Goal: Task Accomplishment & Management: Complete application form

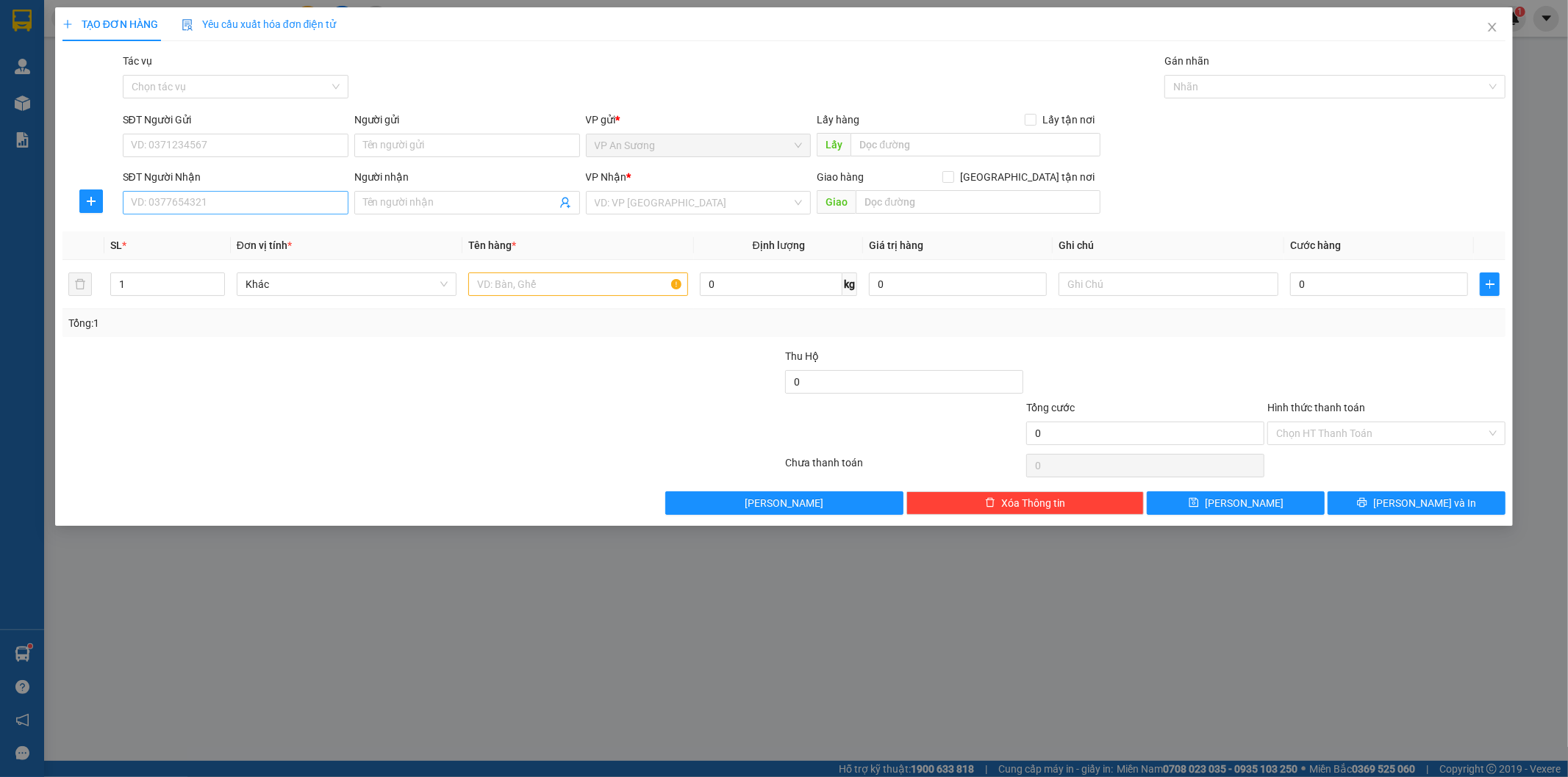
drag, startPoint x: 192, startPoint y: 219, endPoint x: 195, endPoint y: 208, distance: 11.4
click at [191, 219] on div "SĐT Người Nhận VD: 0377654321" at bounding box center [235, 194] width 226 height 52
click at [195, 208] on input "SĐT Người Nhận" at bounding box center [235, 202] width 226 height 23
click at [203, 202] on input "0941346728" at bounding box center [235, 202] width 226 height 23
type input "0941346728"
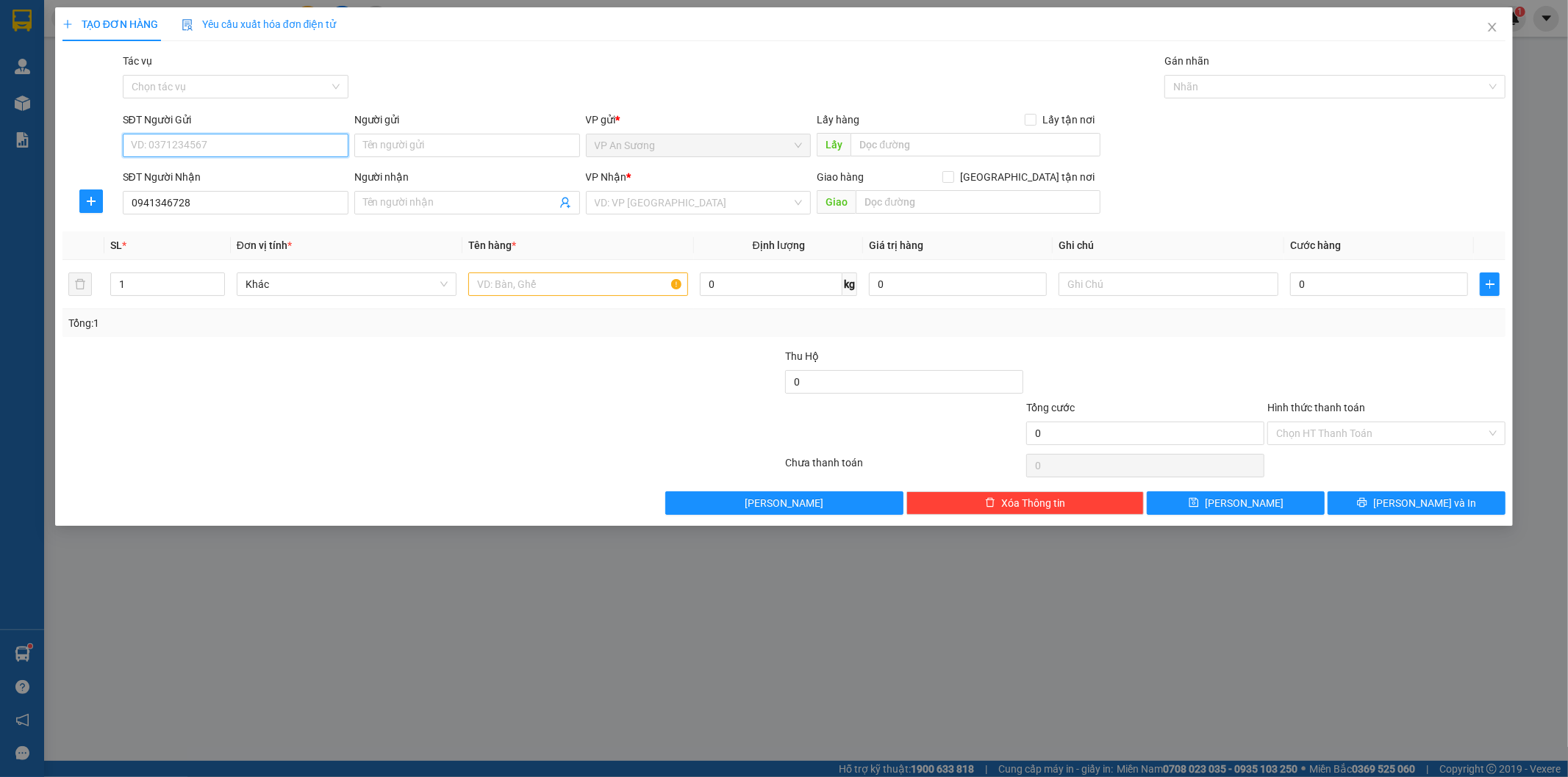
click at [236, 155] on input "SĐT Người Gửi" at bounding box center [235, 146] width 226 height 23
type input "0"
click at [235, 206] on input "0941346728" at bounding box center [235, 202] width 226 height 23
click at [224, 134] on input "SĐT Người Gửi" at bounding box center [235, 146] width 226 height 23
click at [157, 142] on input "SĐT Người Gửi" at bounding box center [235, 146] width 226 height 23
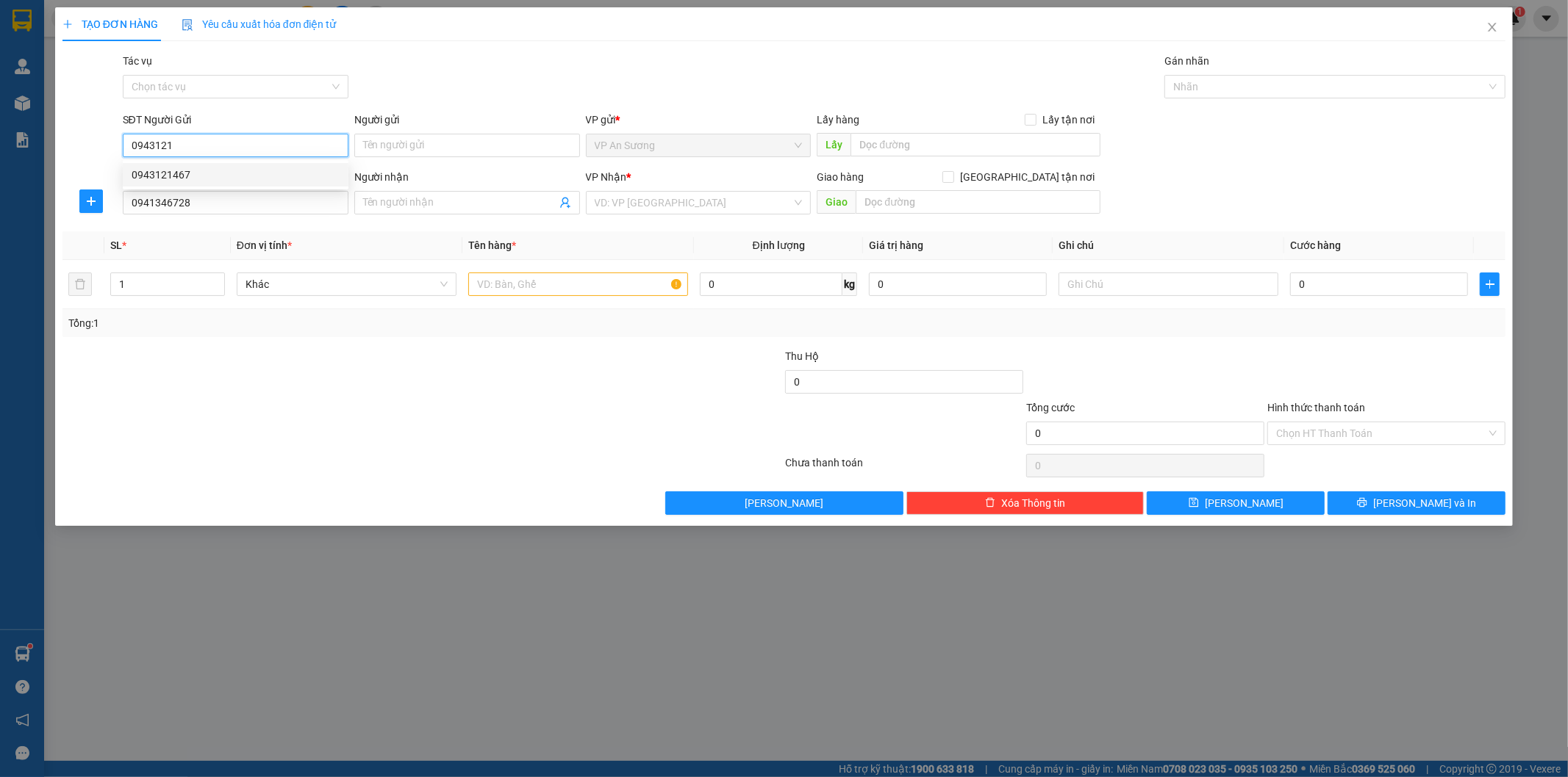
click at [195, 177] on div "0943121467" at bounding box center [235, 175] width 208 height 16
type input "0943121467"
type input "VP Q12"
type input "100.000"
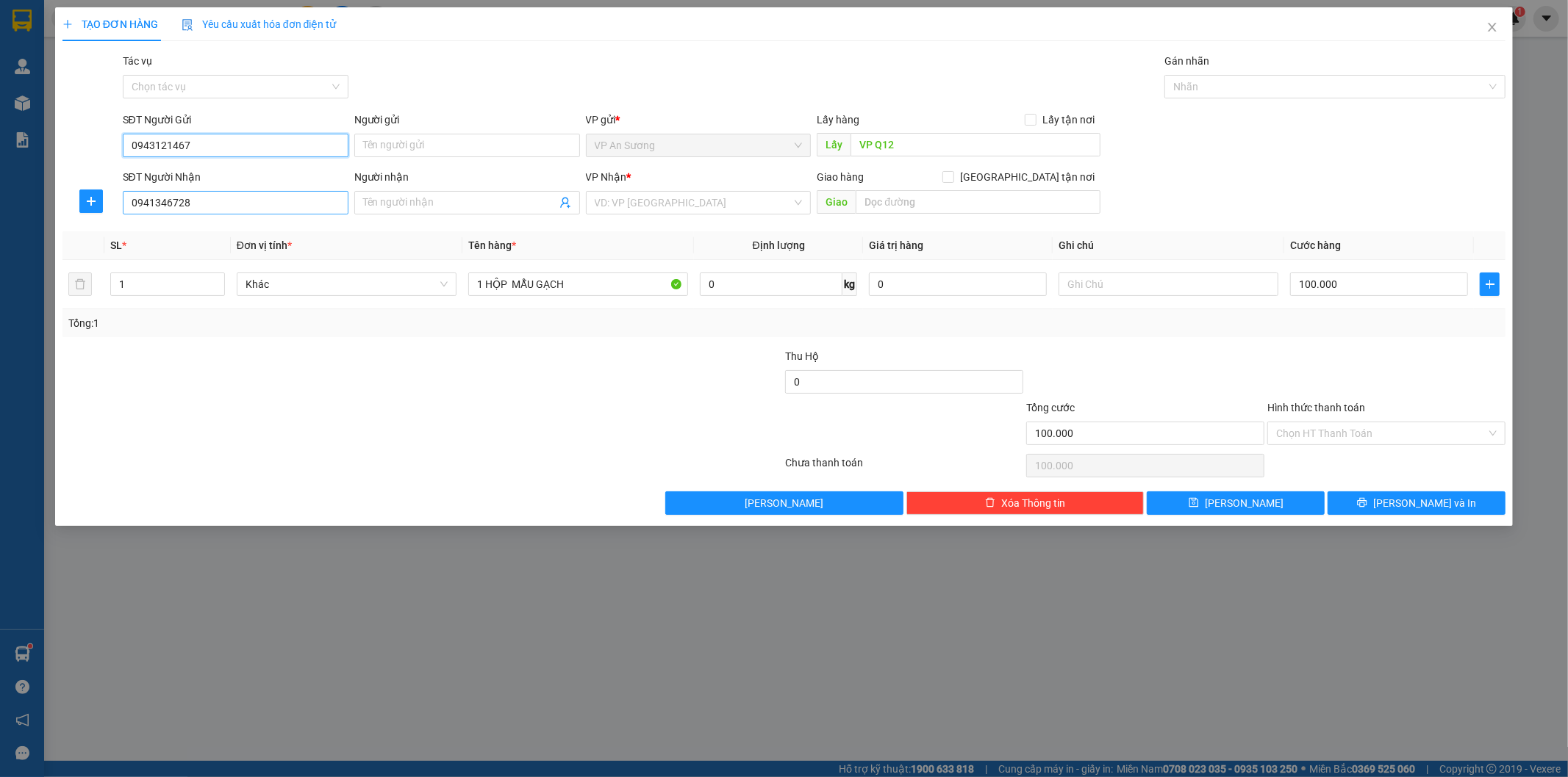
type input "0943121467"
click at [255, 202] on input "0941346728" at bounding box center [235, 202] width 226 height 23
type input "0"
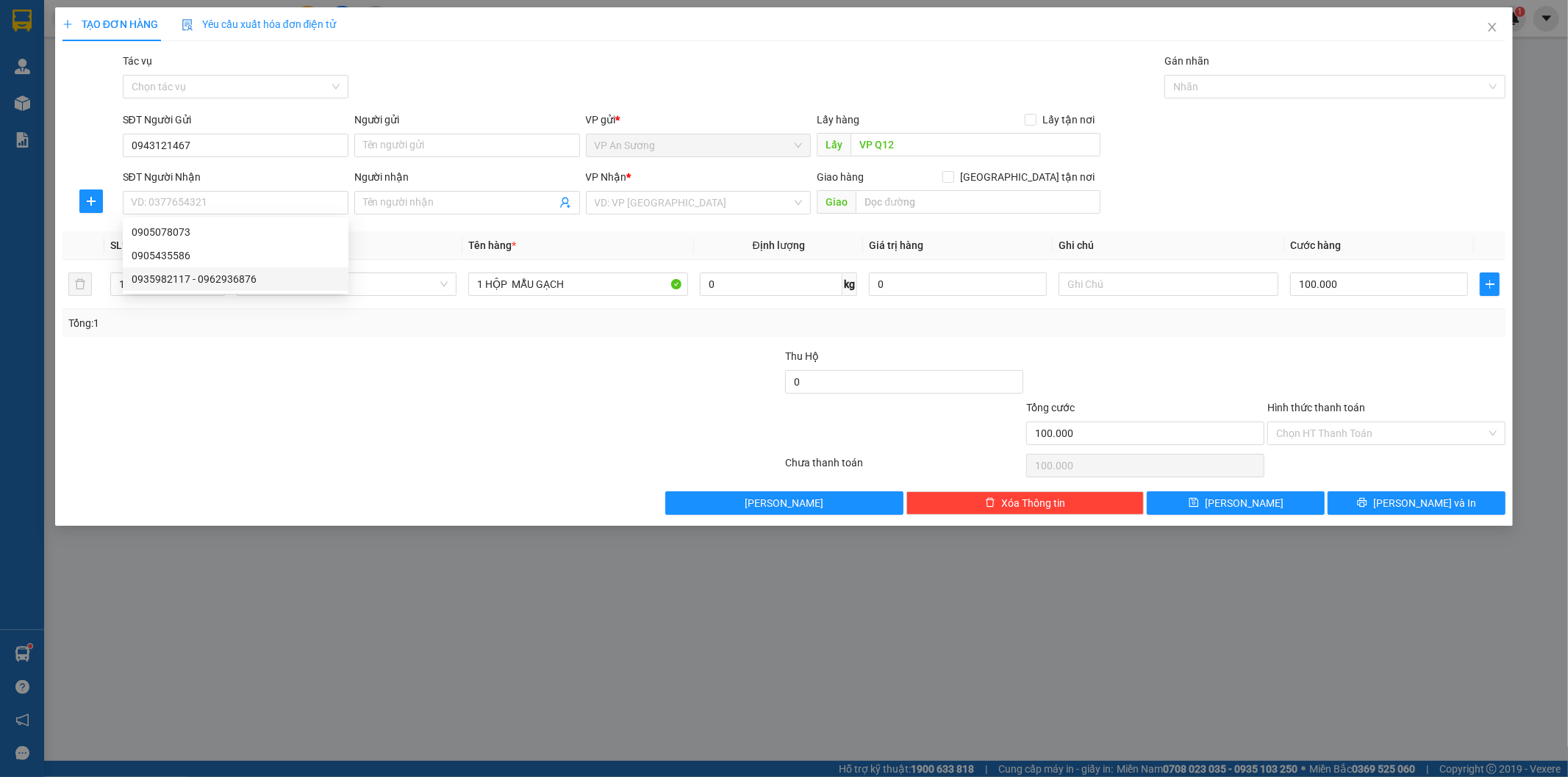
click at [389, 426] on div at bounding box center [302, 425] width 482 height 52
click at [218, 207] on input "SĐT Người Nhận" at bounding box center [235, 202] width 226 height 23
type input "0941346728"
click at [607, 201] on input "search" at bounding box center [693, 202] width 198 height 22
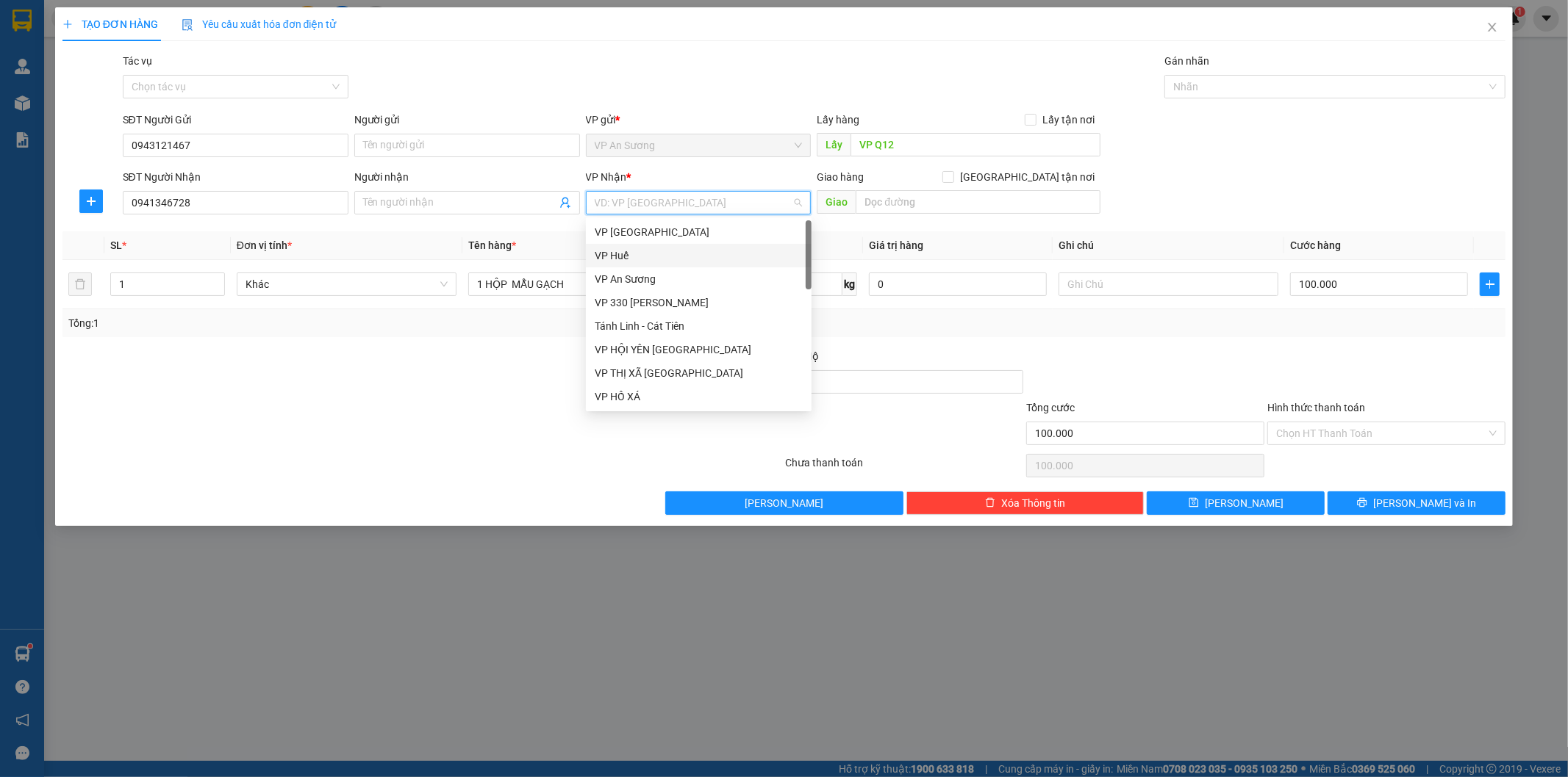
click at [625, 253] on div "VP Huế" at bounding box center [698, 256] width 208 height 16
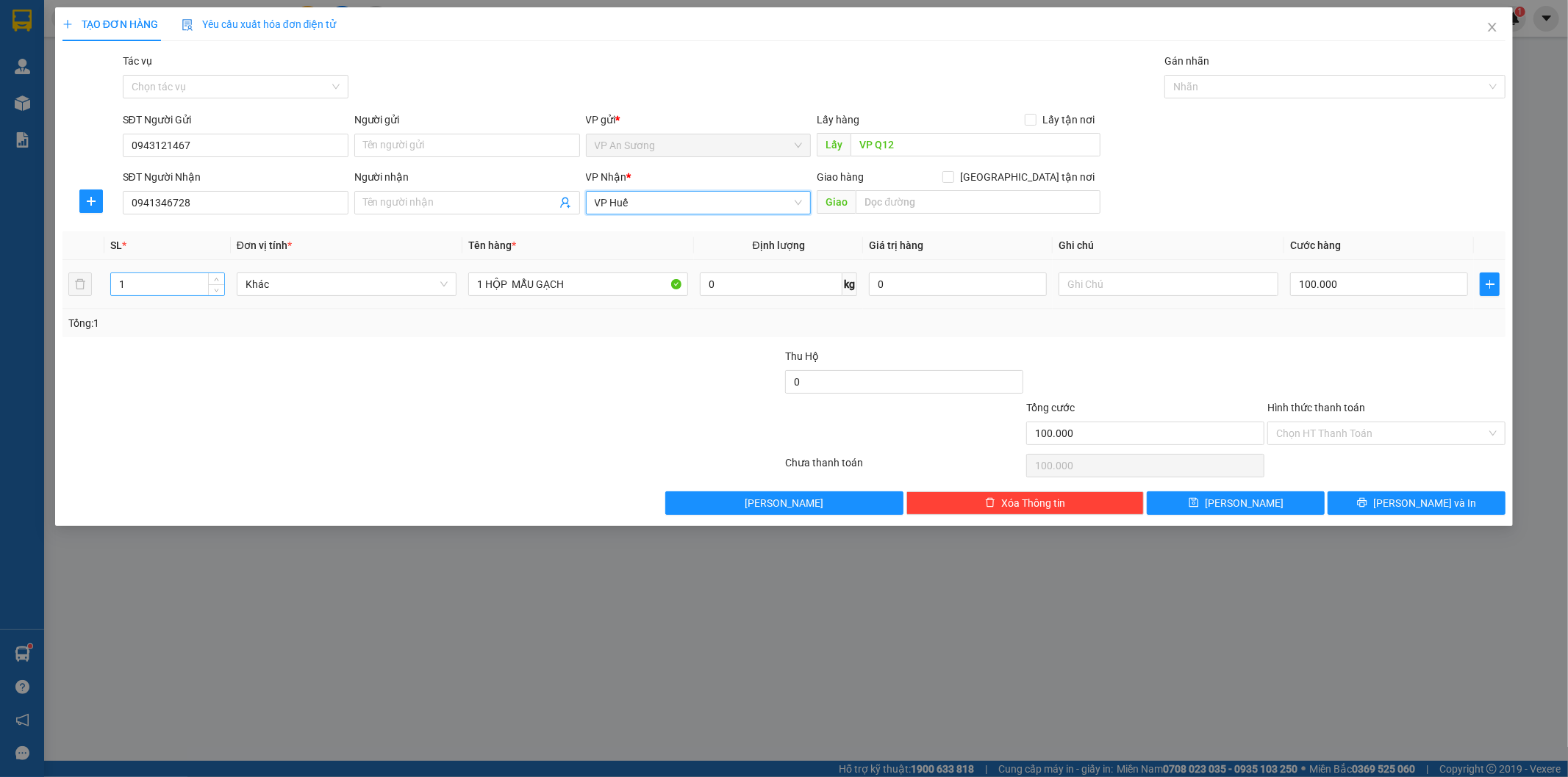
click at [185, 289] on input "1" at bounding box center [167, 284] width 113 height 22
type input "8"
click at [482, 285] on input "1 HỘP MẪU GẠCH" at bounding box center [577, 284] width 219 height 23
type input "8 HỘP MẪU GẠCH"
click at [1166, 284] on input "text" at bounding box center [1167, 284] width 219 height 23
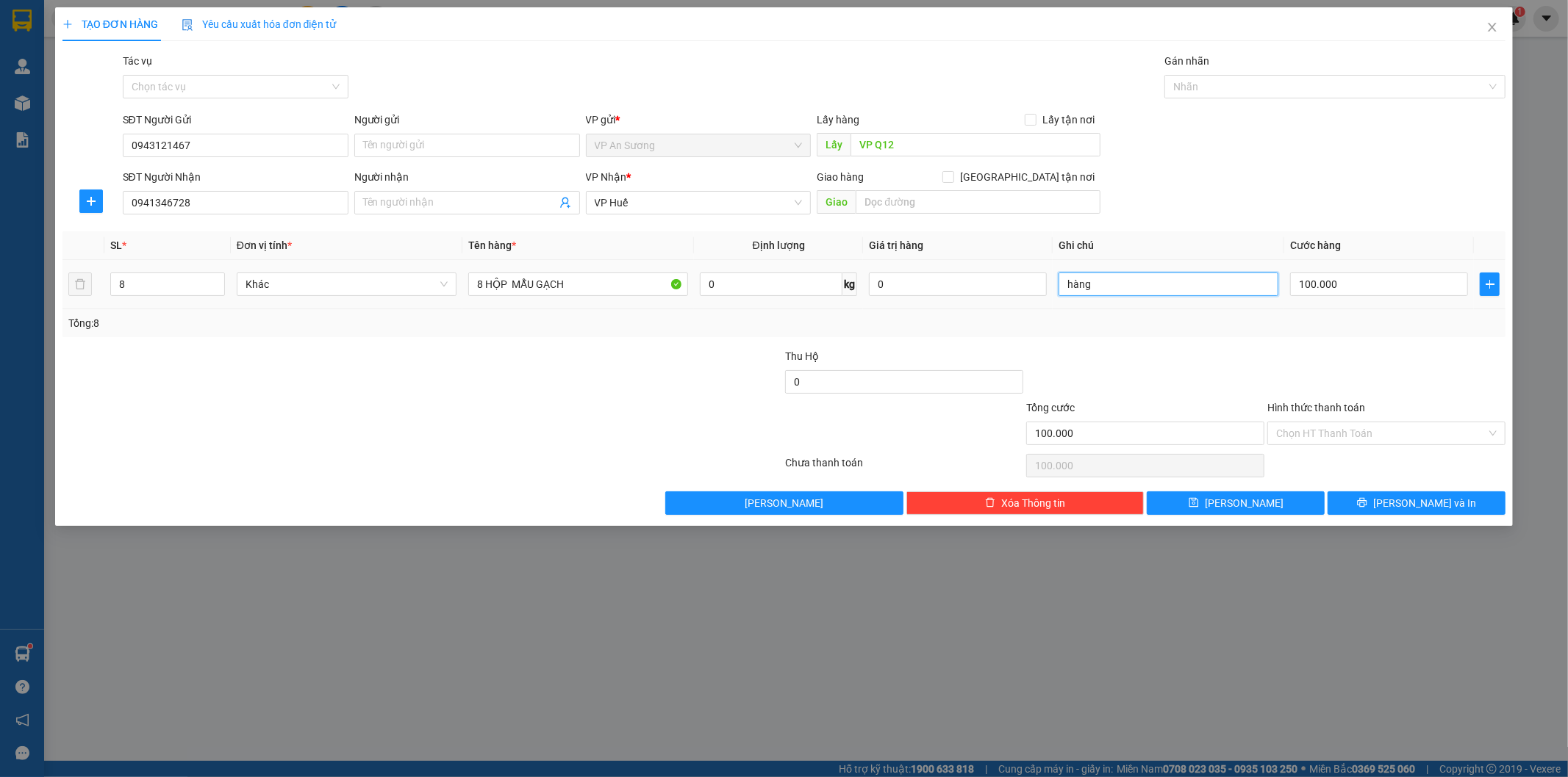
click at [1166, 282] on input "hàng" at bounding box center [1167, 284] width 219 height 23
type input "h"
type input "HÀNG DỄ VỠ"
click at [1415, 279] on input "100.000" at bounding box center [1379, 284] width 178 height 23
type input "0"
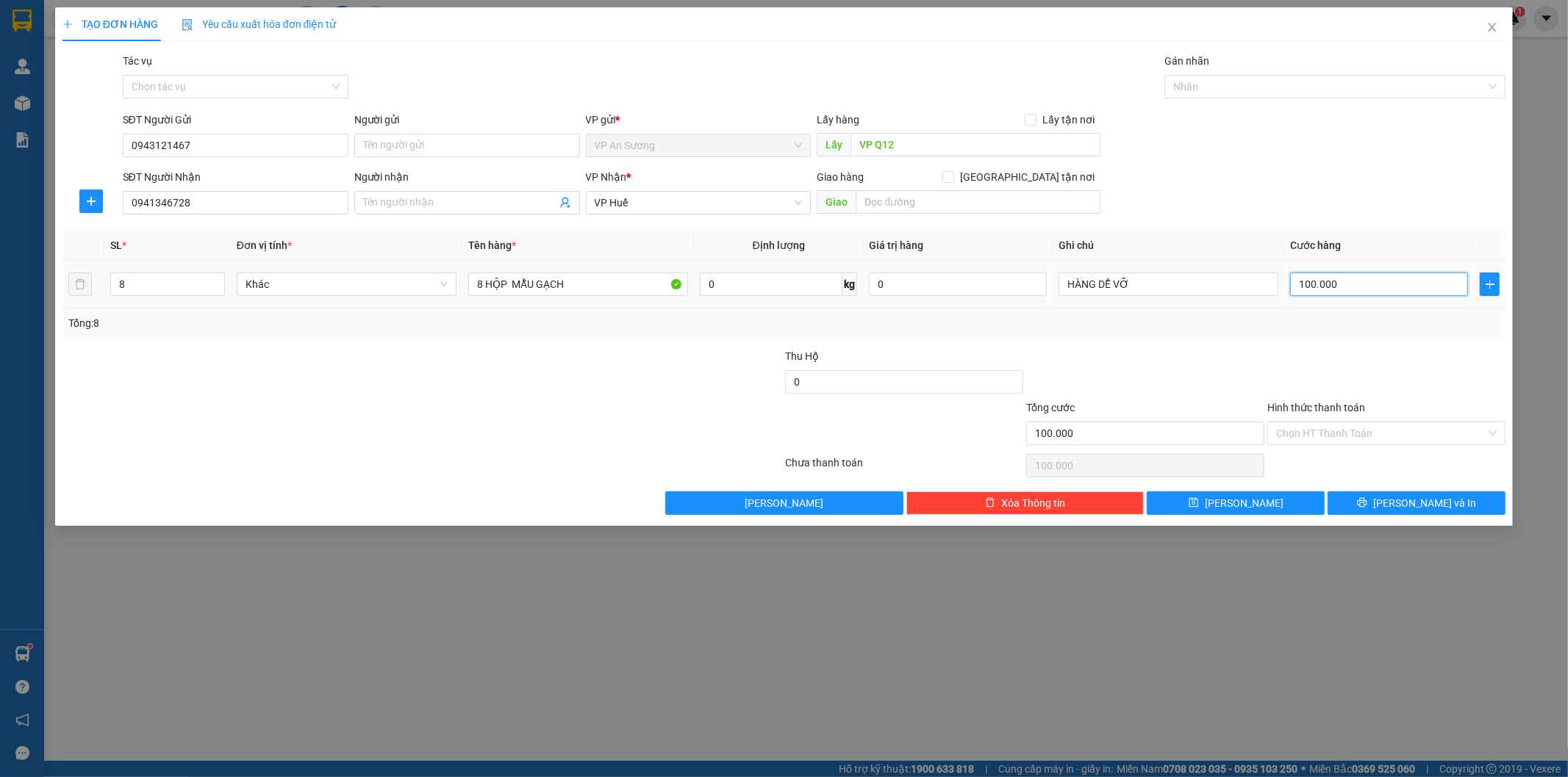
type input "0"
type input "8"
type input "08"
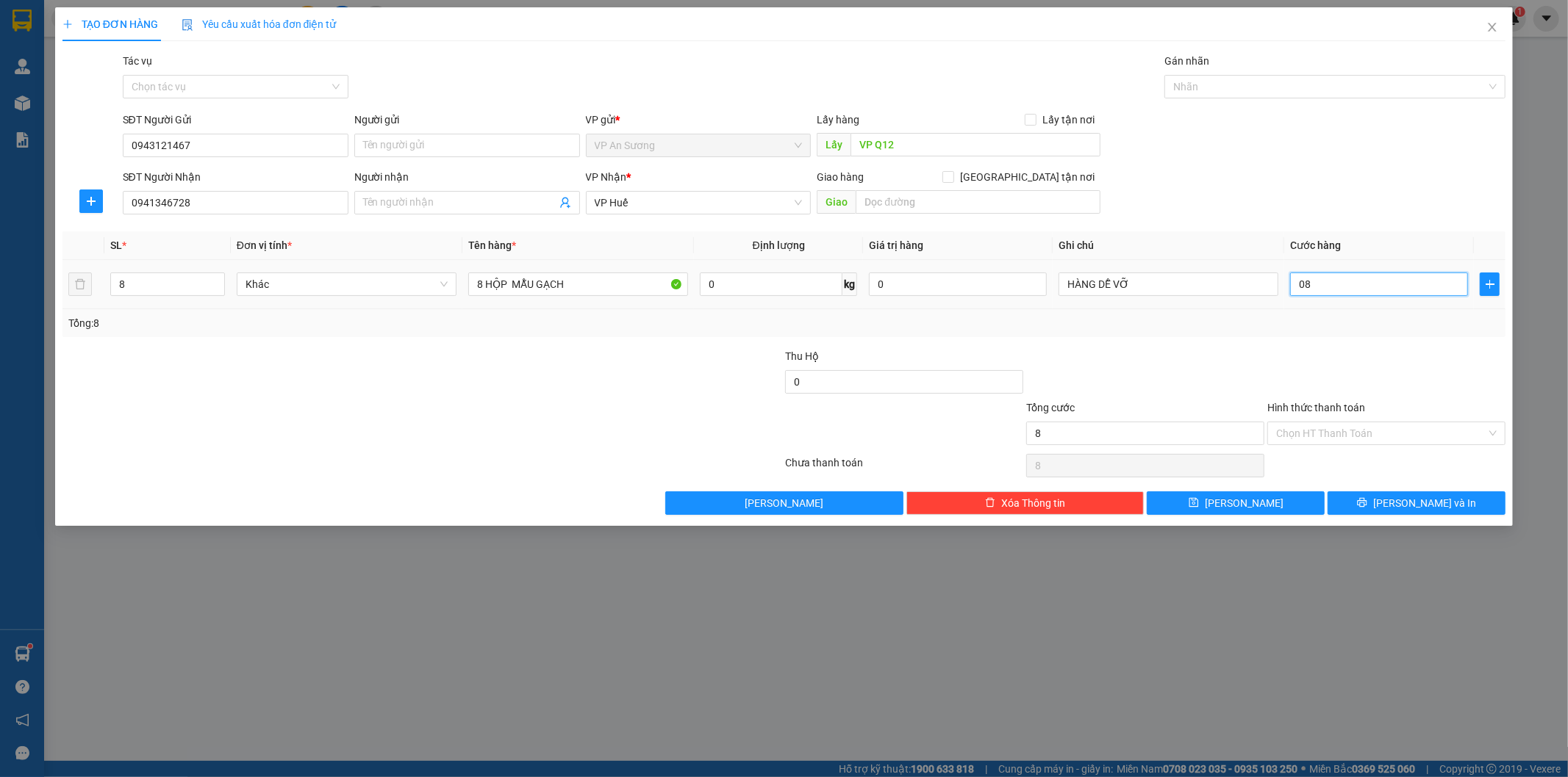
type input "80"
type input "080"
type input "800"
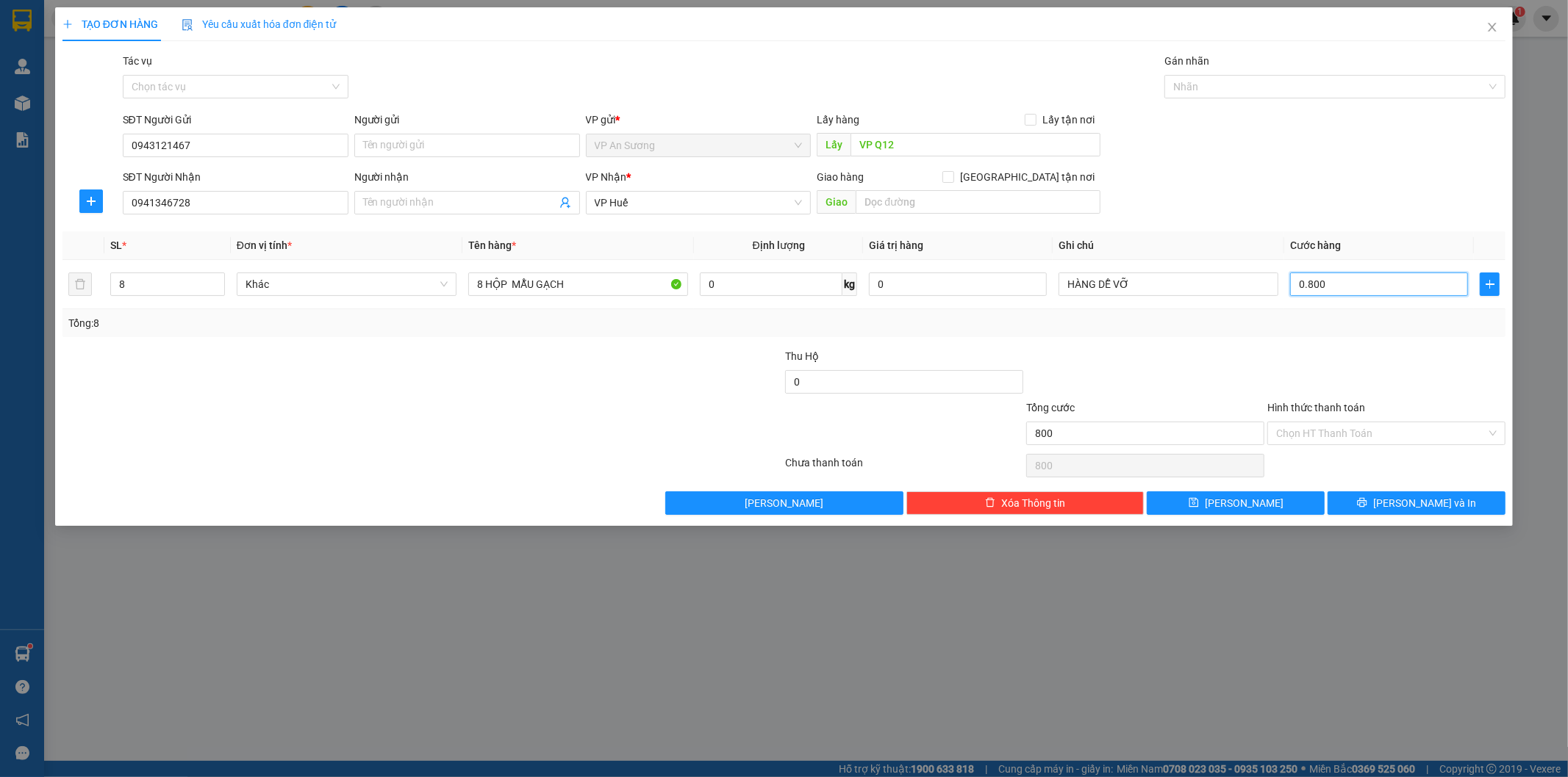
type input "0.800"
type input "800.000"
click at [1415, 346] on div "Transit Pickup Surcharge Ids Transit Deliver Surcharge Ids Transit Deliver Surc…" at bounding box center [784, 284] width 1444 height 462
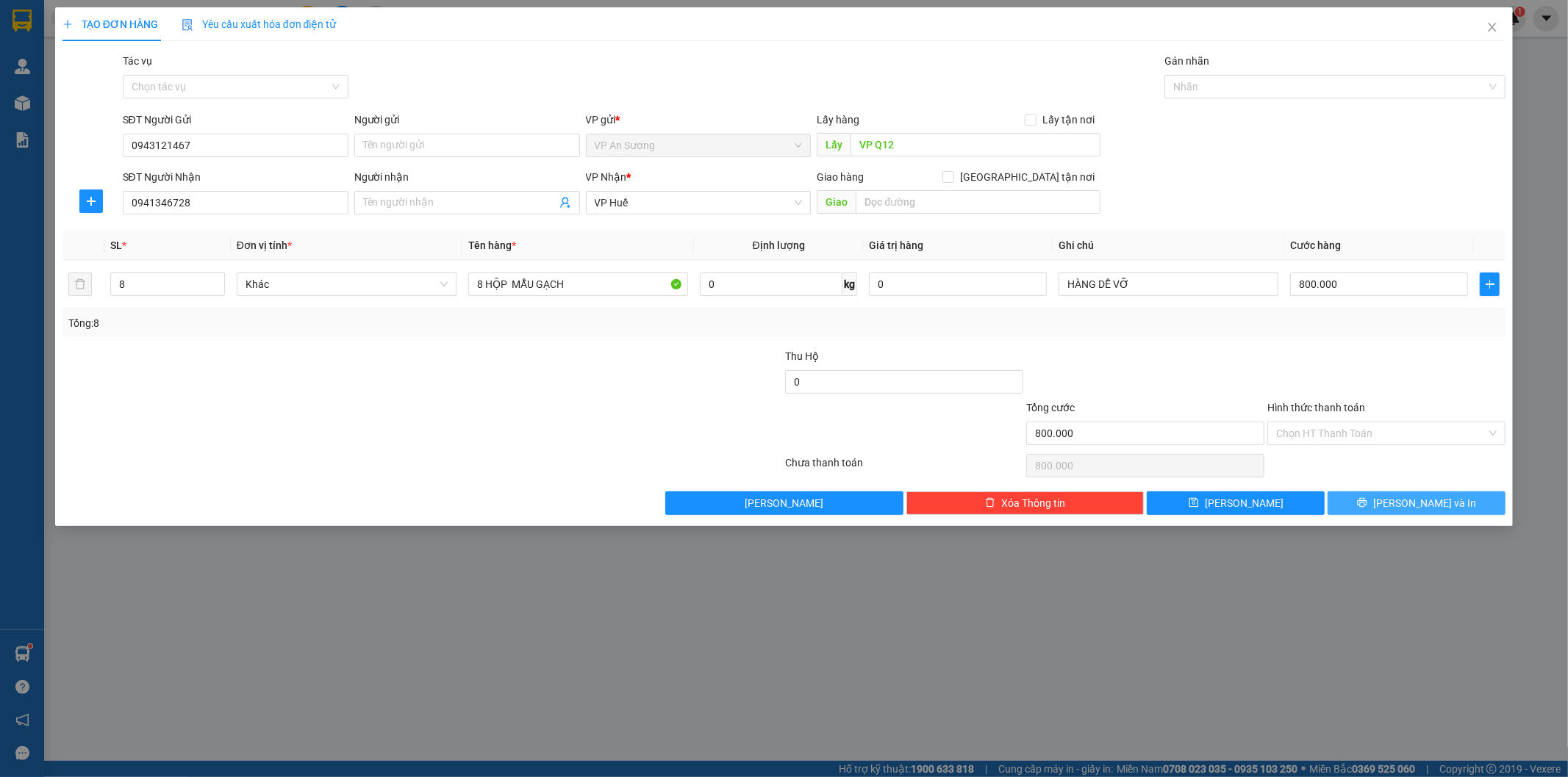
click at [1374, 498] on button "[PERSON_NAME] và In" at bounding box center [1416, 503] width 178 height 23
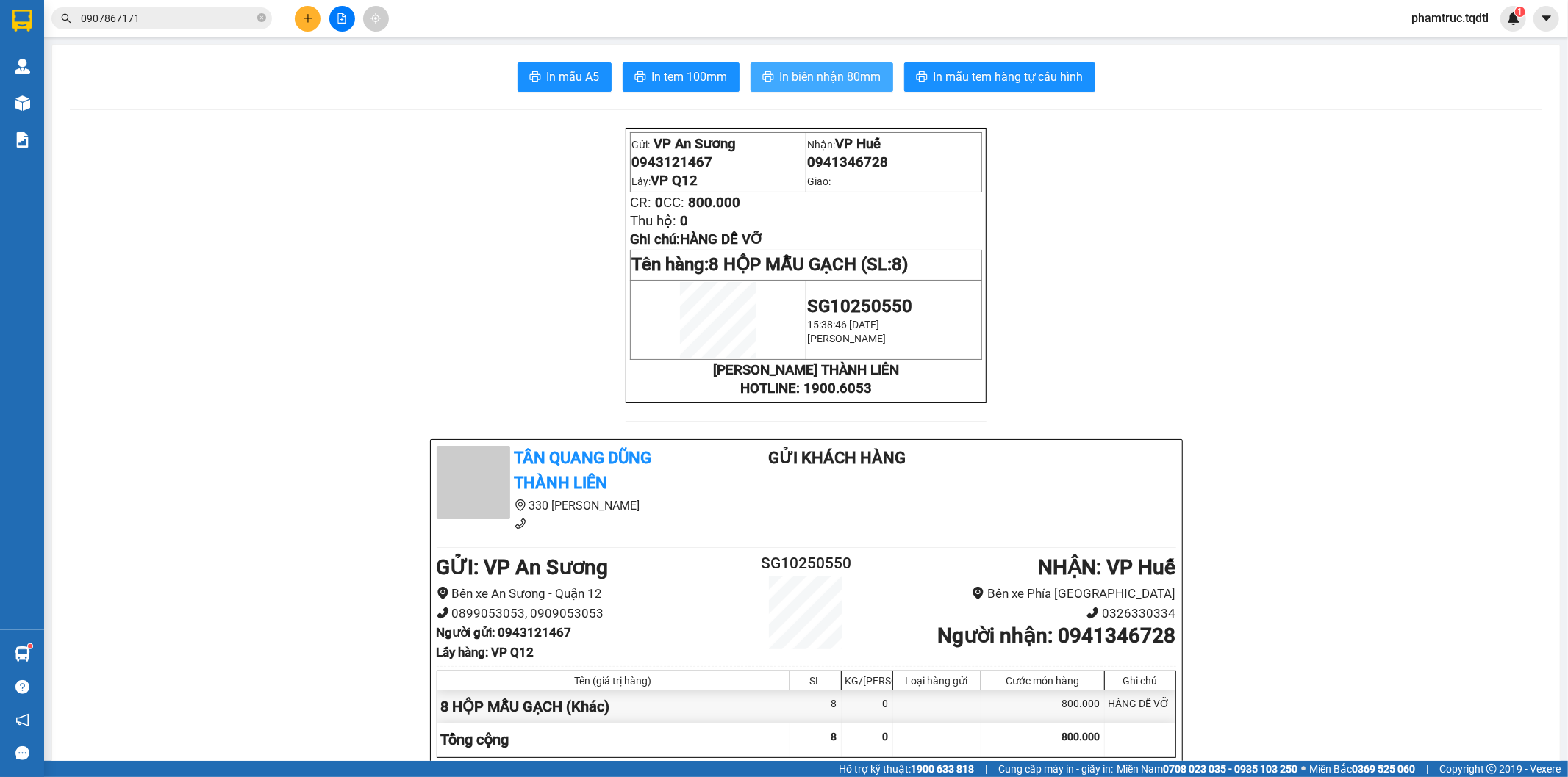
click at [819, 72] on span "In biên nhận 80mm" at bounding box center [831, 76] width 101 height 19
click at [1078, 75] on button "In mẫu tem hàng tự cấu hình" at bounding box center [999, 76] width 191 height 29
click at [299, 16] on button at bounding box center [307, 19] width 26 height 26
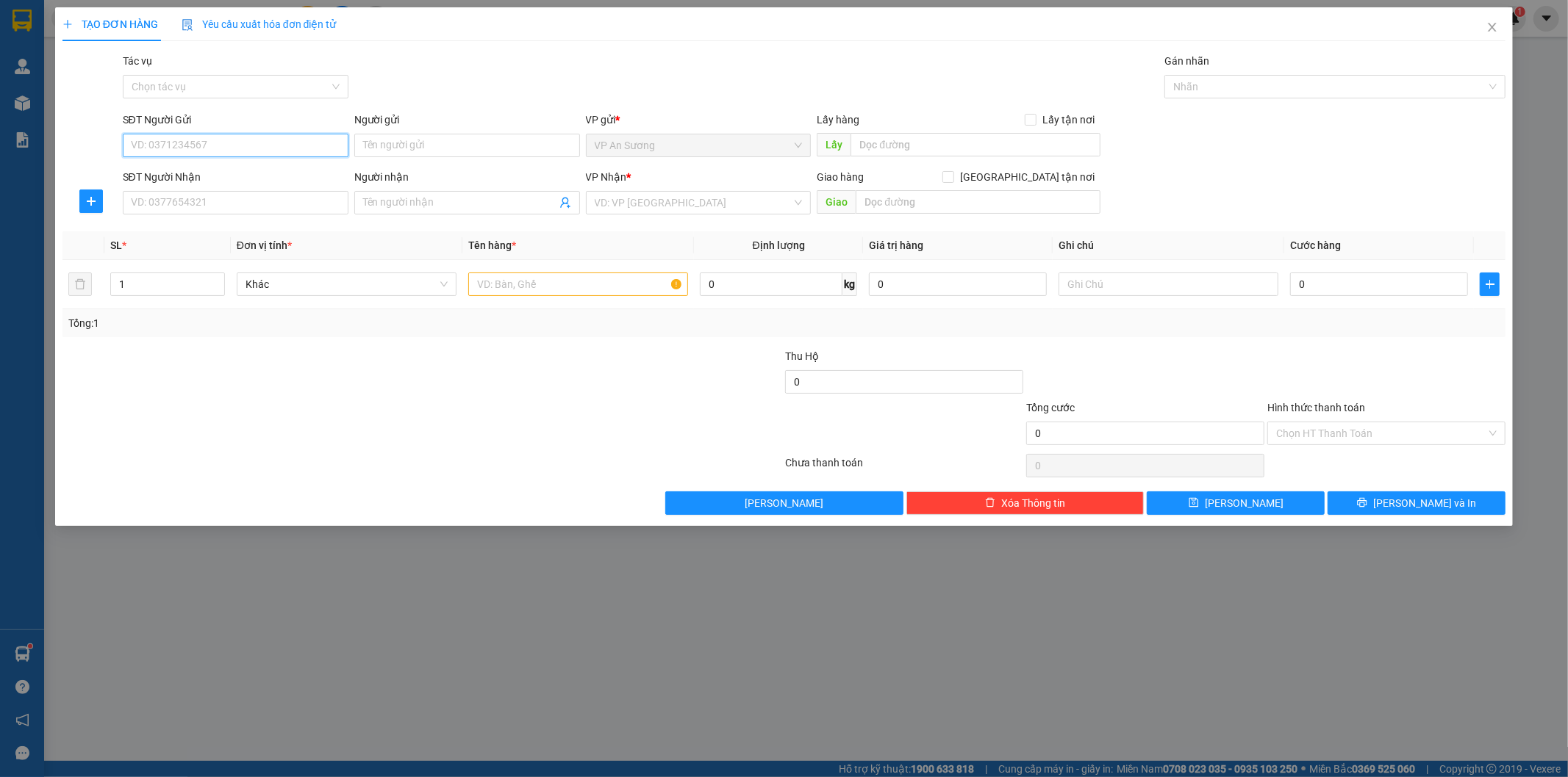
click at [258, 136] on input "SĐT Người Gửi" at bounding box center [235, 146] width 226 height 23
click at [314, 141] on input "SĐT Người Gửi" at bounding box center [235, 146] width 226 height 23
click at [295, 171] on div "0978816381" at bounding box center [235, 175] width 208 height 16
type input "0978816381"
type input "VP Q12"
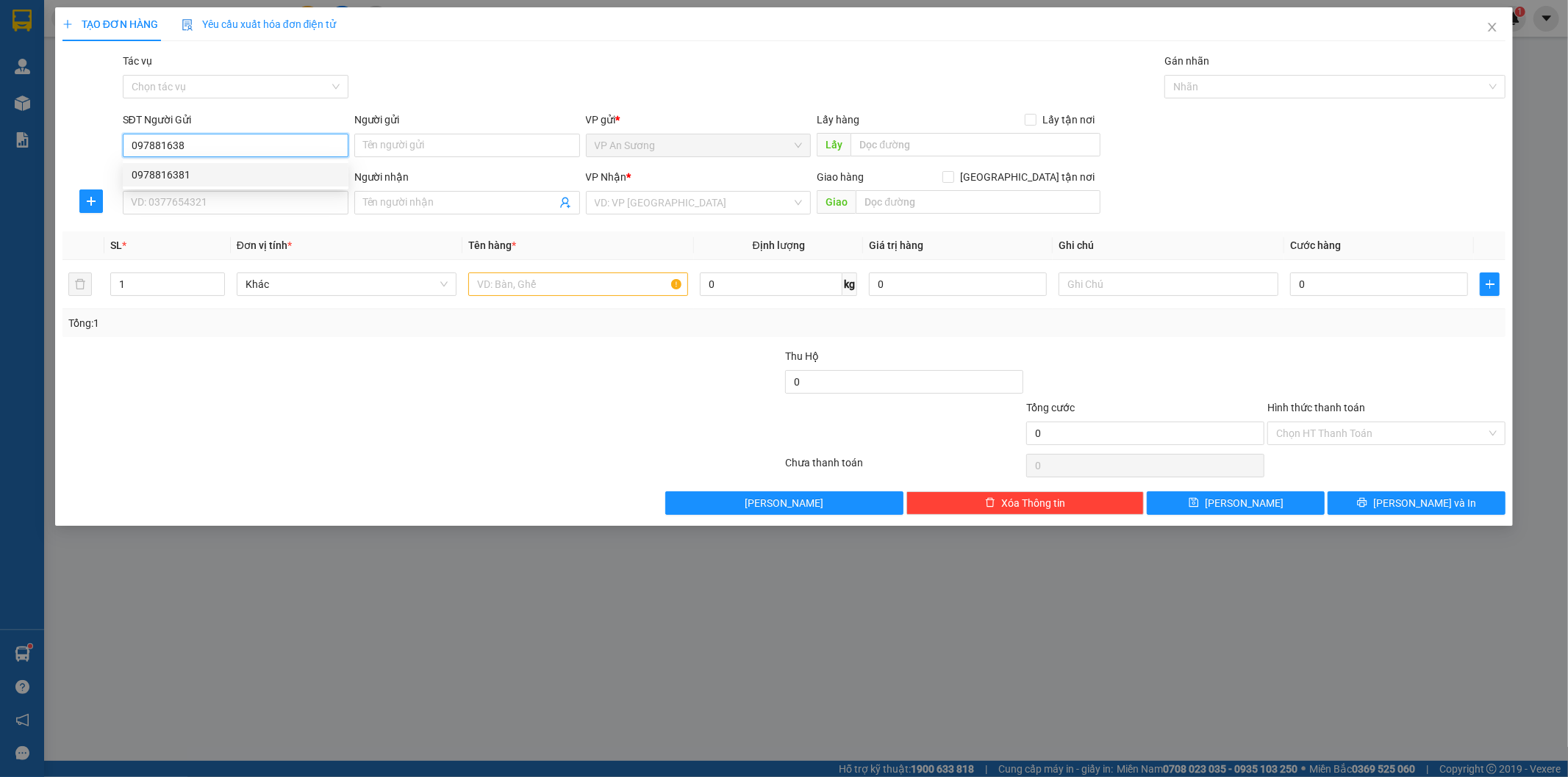
type input "0916421599"
type input "[GEOGRAPHIC_DATA]"
type input "300.000"
type input "0978816381"
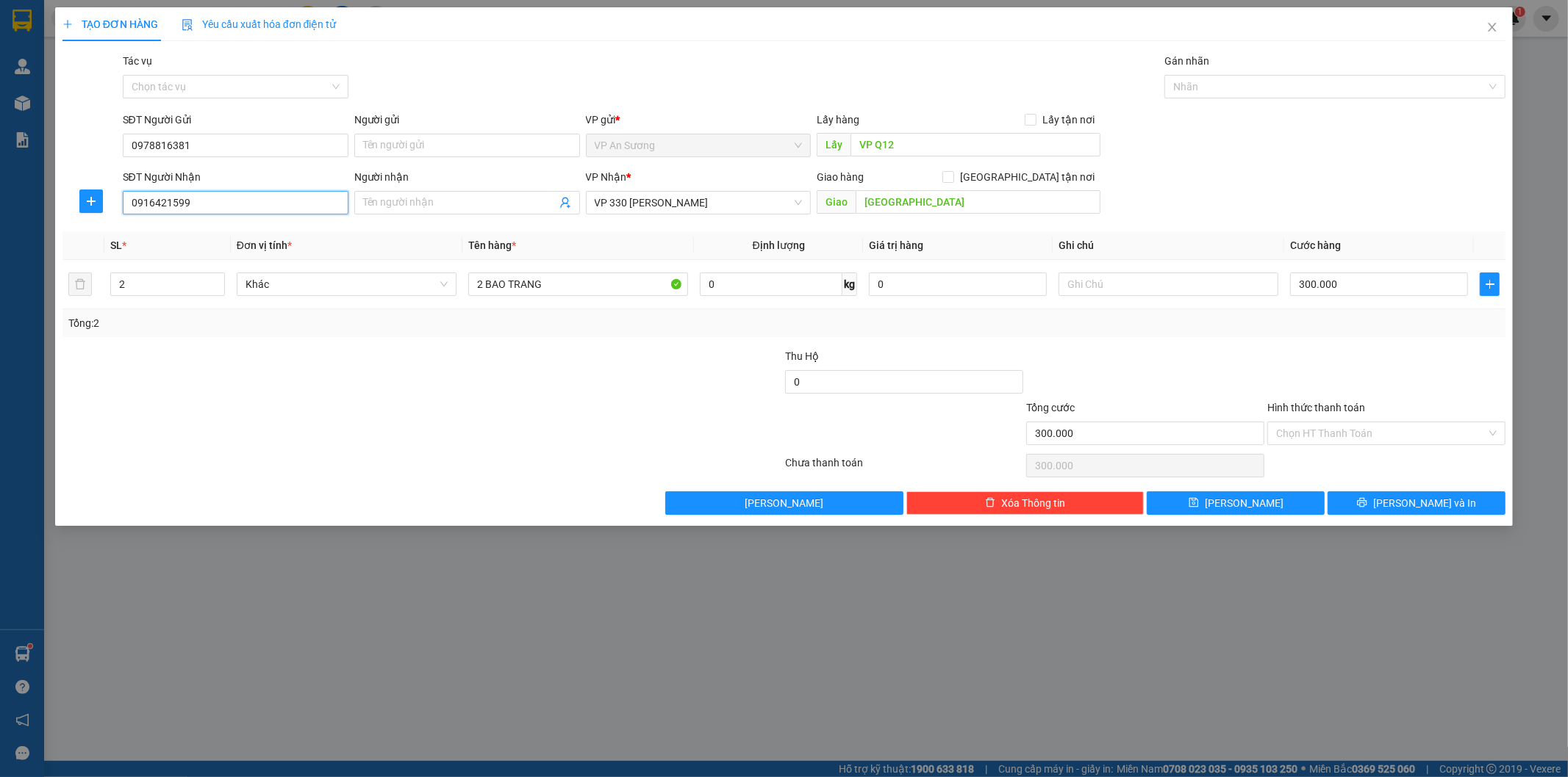
click at [269, 208] on input "0916421599" at bounding box center [235, 202] width 226 height 23
click at [297, 372] on div at bounding box center [302, 374] width 482 height 52
drag, startPoint x: 1367, startPoint y: 502, endPoint x: 1370, endPoint y: 472, distance: 30.1
click at [1368, 502] on button "[PERSON_NAME] và In" at bounding box center [1416, 503] width 178 height 23
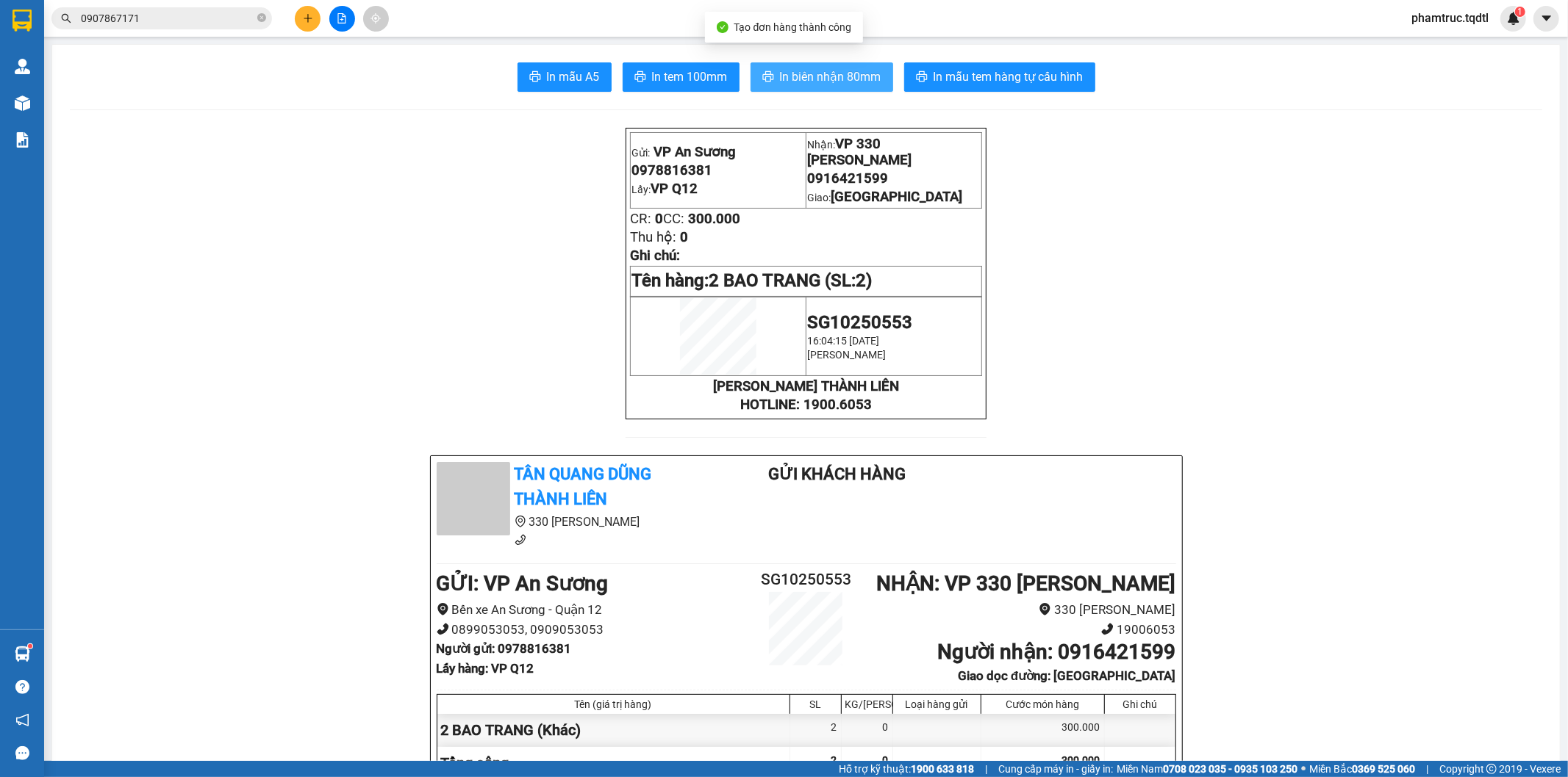
click at [875, 82] on button "In biên nhận 80mm" at bounding box center [822, 76] width 142 height 29
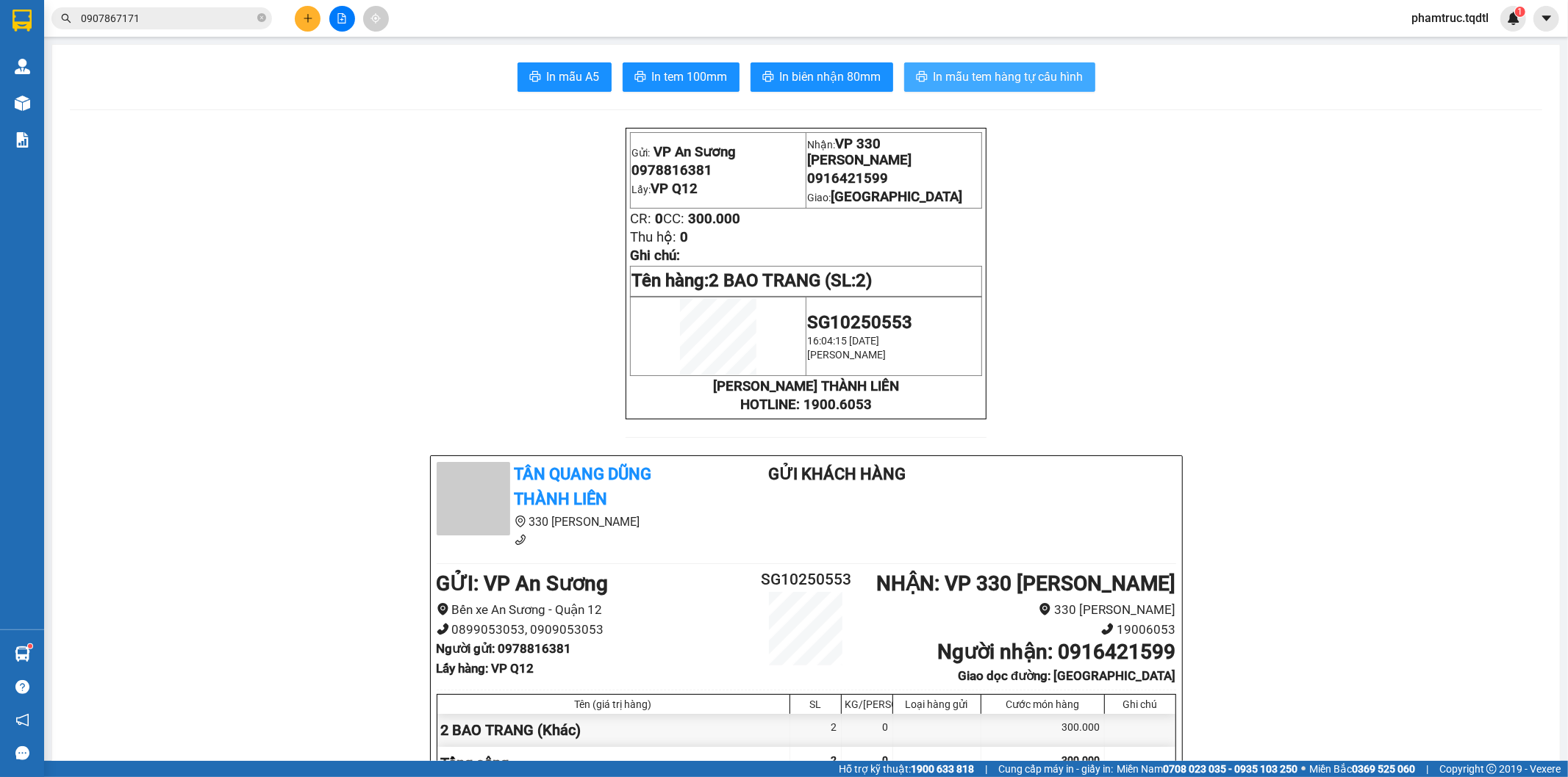
click at [1032, 83] on span "In mẫu tem hàng tự cấu hình" at bounding box center [1008, 76] width 150 height 19
